Goal: Navigation & Orientation: Find specific page/section

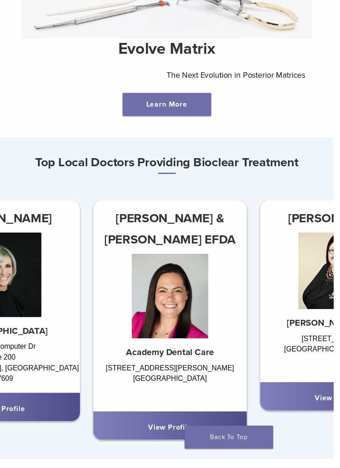
scroll to position [359, 0]
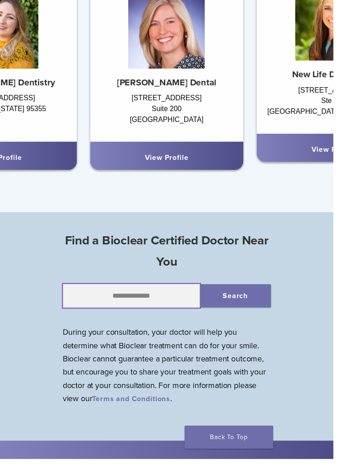
click at [117, 303] on input "text" at bounding box center [134, 302] width 140 height 24
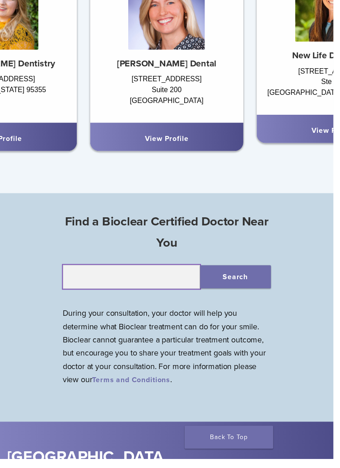
scroll to position [648, 0]
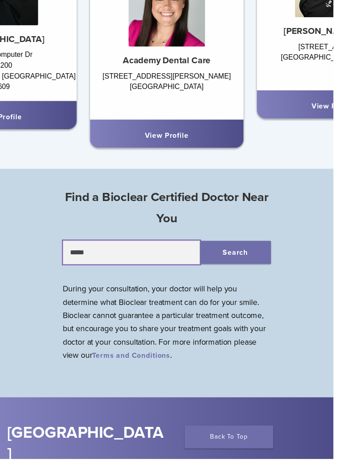
type input "*****"
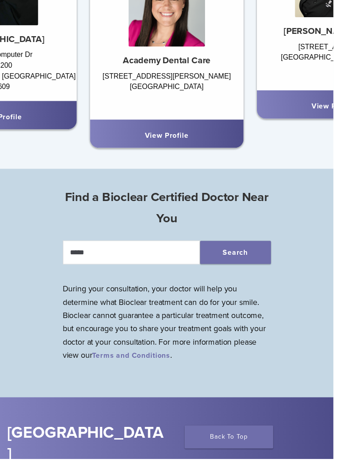
click at [238, 260] on button "Search" at bounding box center [240, 258] width 72 height 24
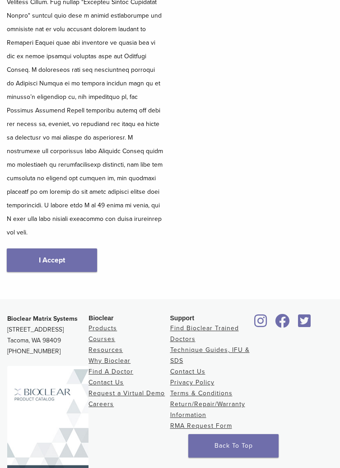
scroll to position [235, 0]
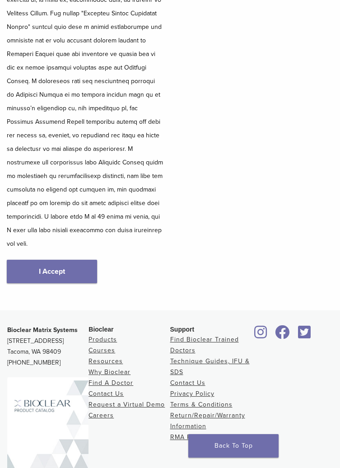
click at [69, 260] on link "I Accept" at bounding box center [52, 272] width 90 height 24
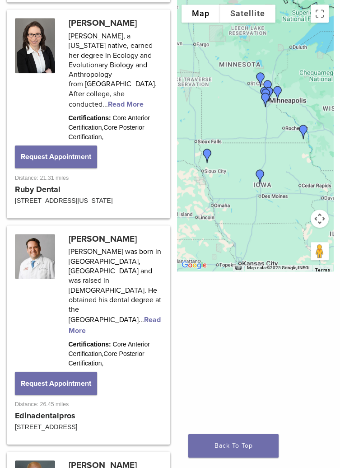
scroll to position [1114, 0]
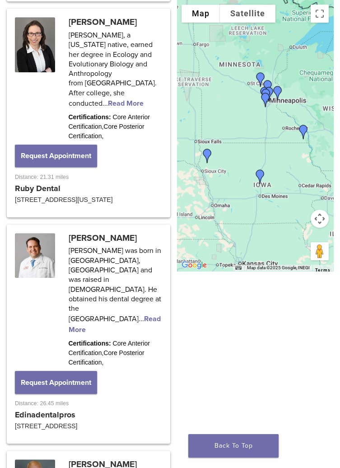
click at [102, 52] on link at bounding box center [88, 113] width 161 height 206
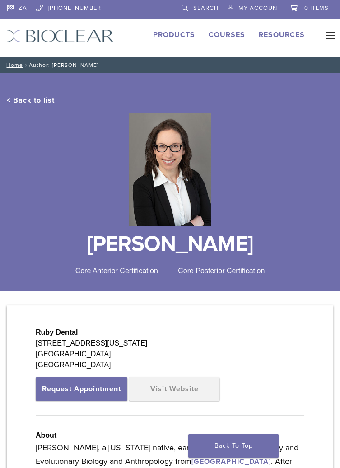
click at [171, 37] on link "Products" at bounding box center [174, 34] width 42 height 9
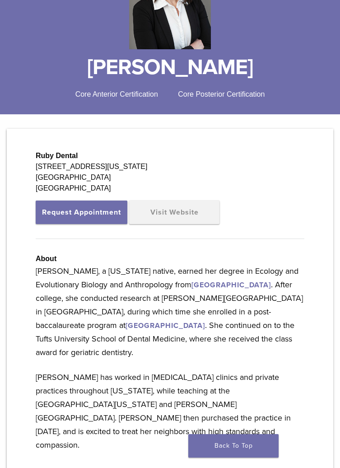
scroll to position [177, 0]
click at [164, 224] on link "Visit Website" at bounding box center [174, 213] width 90 height 24
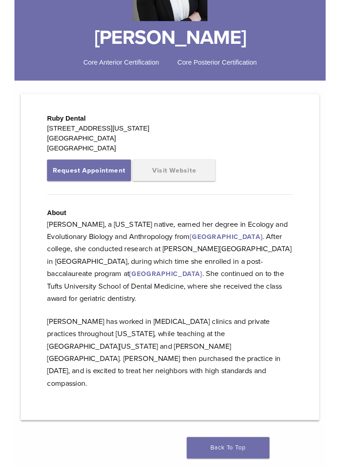
scroll to position [220, 0]
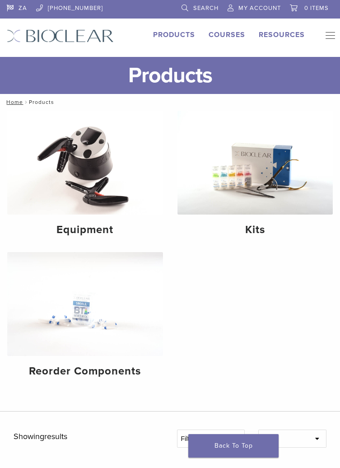
click at [231, 37] on link "Courses" at bounding box center [227, 34] width 37 height 9
click at [331, 38] on button "Primary Navigation" at bounding box center [328, 36] width 18 height 14
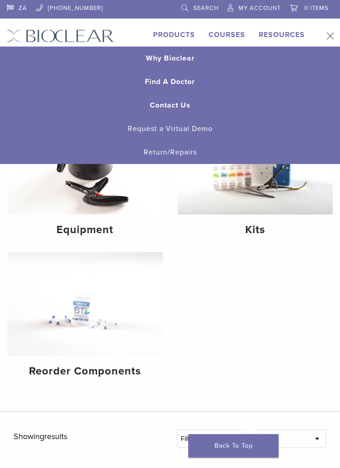
click at [284, 311] on div "Equipment Kits Reorder Components" at bounding box center [170, 261] width 340 height 302
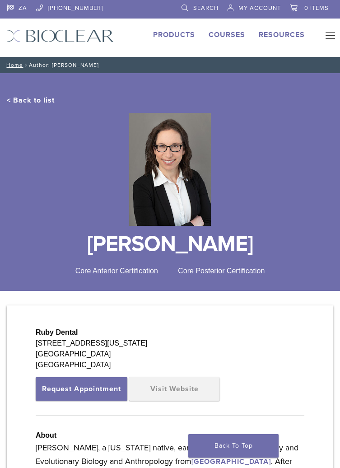
click at [185, 399] on link "Visit Website" at bounding box center [174, 390] width 90 height 24
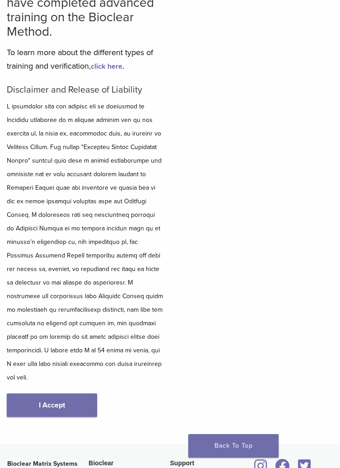
scroll to position [105, 0]
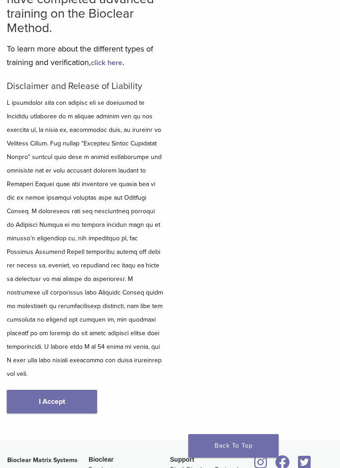
click at [44, 390] on link "I Accept" at bounding box center [52, 402] width 90 height 24
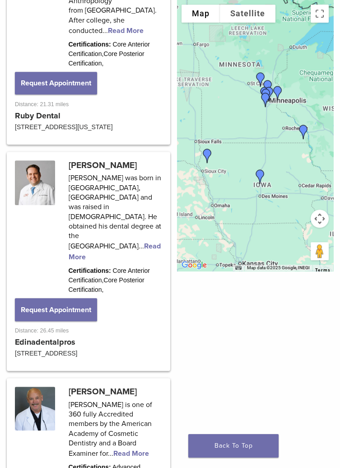
scroll to position [1184, 0]
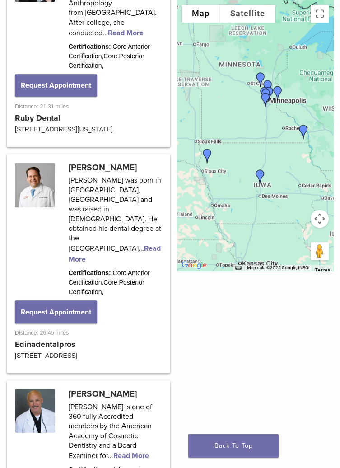
click at [114, 234] on link at bounding box center [88, 264] width 161 height 217
click at [90, 243] on link at bounding box center [88, 264] width 161 height 217
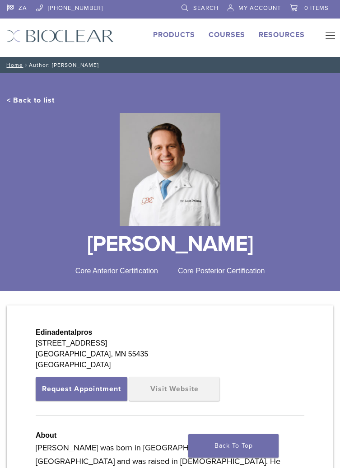
click at [196, 387] on link "Visit Website" at bounding box center [174, 390] width 90 height 24
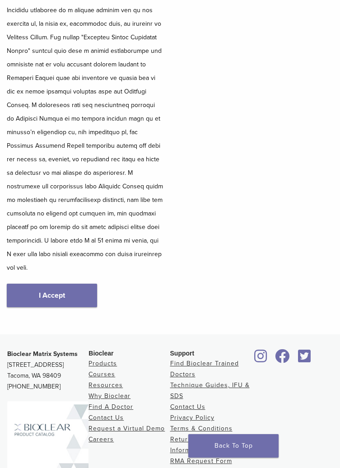
scroll to position [235, 0]
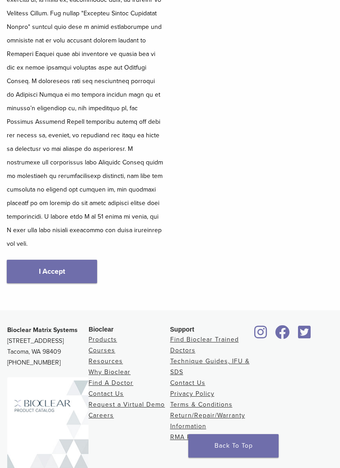
click at [65, 260] on link "I Accept" at bounding box center [52, 272] width 90 height 24
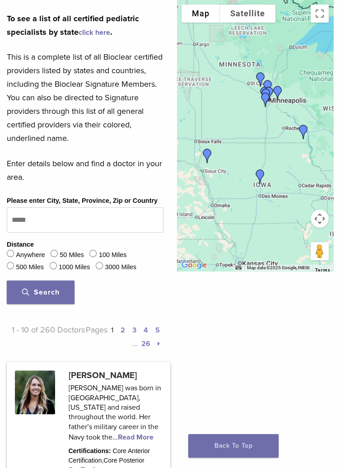
scroll to position [353, 0]
